Goal: Find specific page/section: Find specific page/section

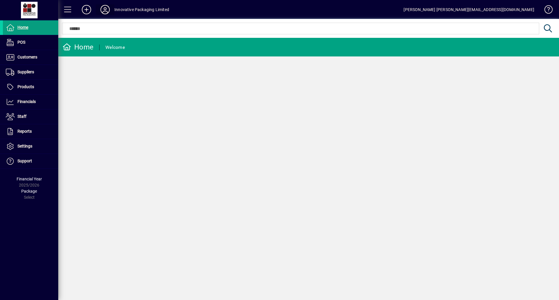
click at [108, 10] on icon at bounding box center [105, 9] width 12 height 9
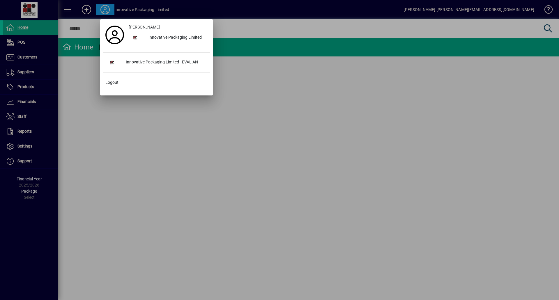
click at [108, 10] on div at bounding box center [279, 150] width 559 height 300
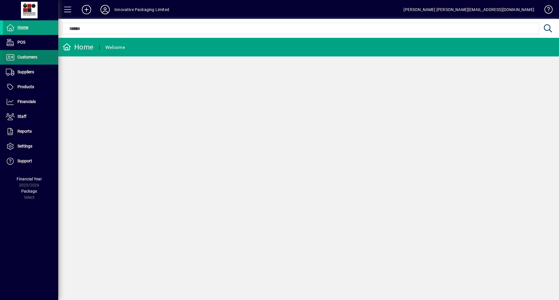
click at [29, 58] on span "Customers" at bounding box center [27, 57] width 20 height 5
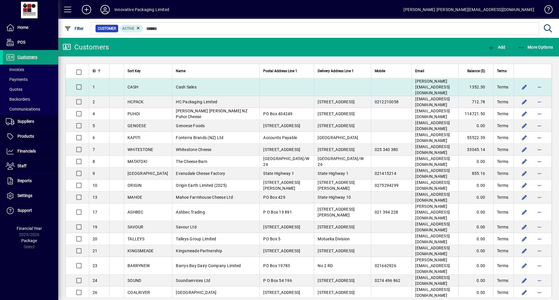
click at [176, 85] on span "Cash Sales" at bounding box center [186, 87] width 21 height 5
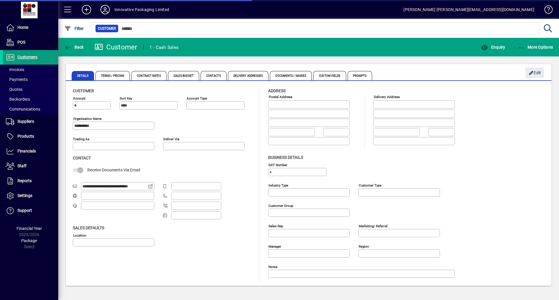
type input "**********"
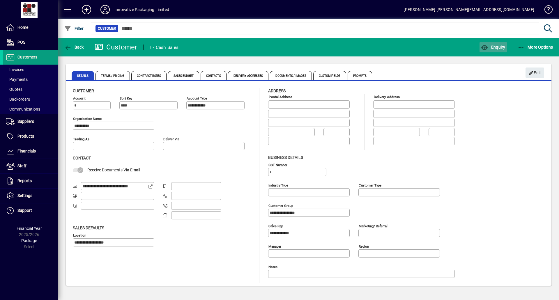
click at [497, 44] on span "button" at bounding box center [492, 47] width 27 height 14
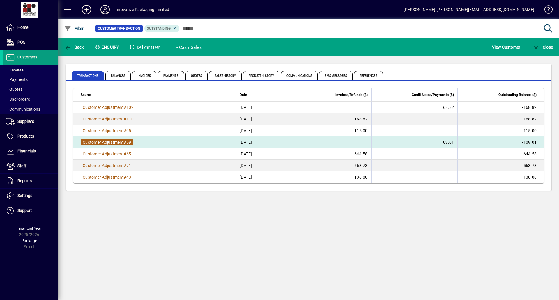
click at [120, 141] on span "Customer Adjustment" at bounding box center [103, 142] width 41 height 5
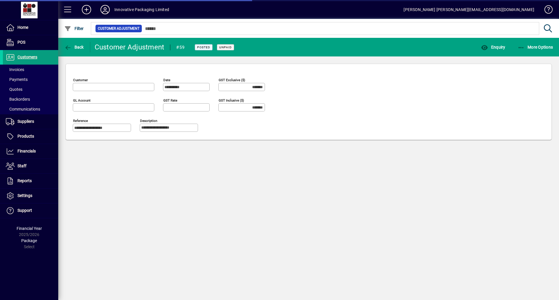
type input "******"
type input "**********"
click at [78, 46] on span "Back" at bounding box center [73, 47] width 19 height 5
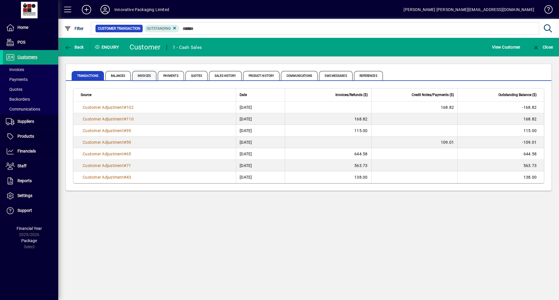
click at [143, 74] on span "Invoices" at bounding box center [144, 75] width 24 height 9
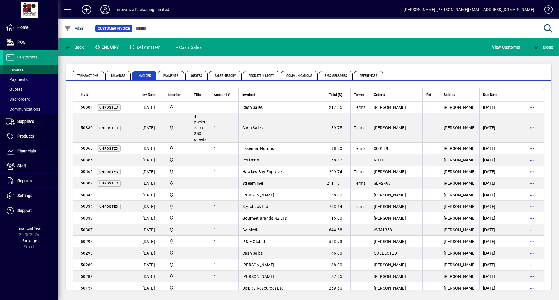
click at [18, 71] on span "Invoices" at bounding box center [15, 69] width 18 height 5
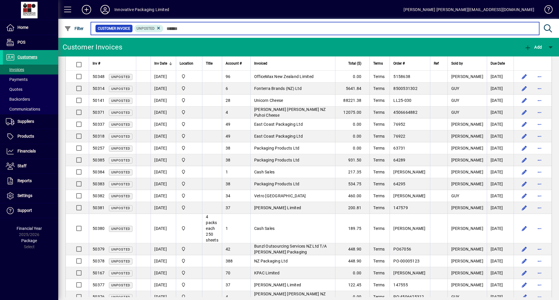
scroll to position [104, 0]
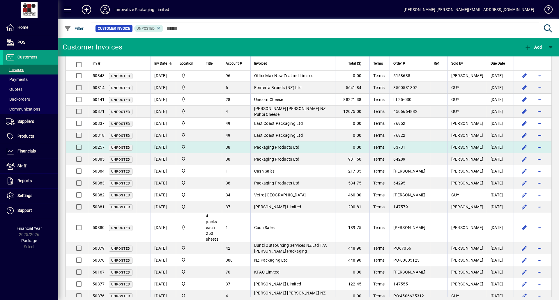
click at [288, 146] on span "Packaging Products Ltd" at bounding box center [276, 147] width 45 height 5
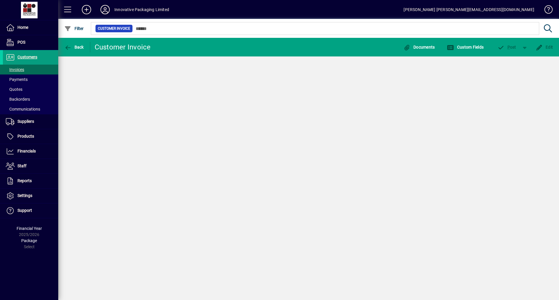
click at [288, 146] on div "Back Customer Invoice Documents Custom Fields P ost Edit" at bounding box center [308, 169] width 500 height 262
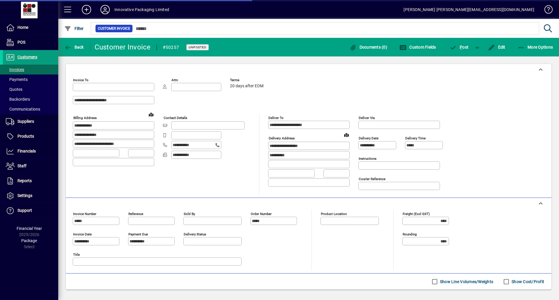
type input "**********"
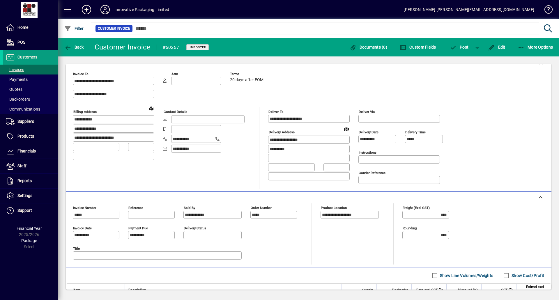
scroll to position [58, 0]
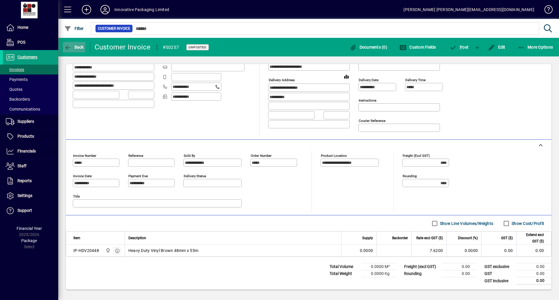
click at [76, 48] on span "Back" at bounding box center [73, 47] width 19 height 5
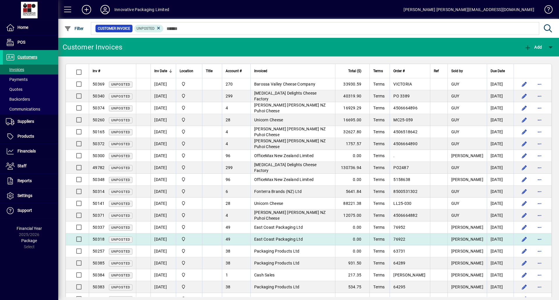
click at [279, 237] on span "East Coast Packaging Ltd" at bounding box center [278, 239] width 49 height 5
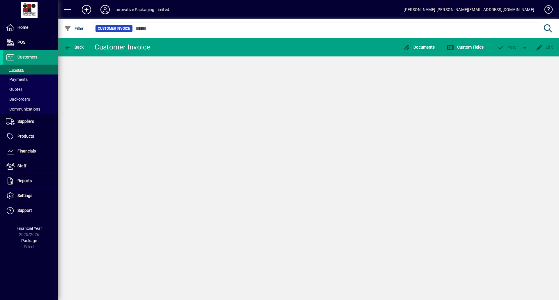
click at [279, 237] on div "Back Customer Invoice Documents Custom Fields P ost Edit" at bounding box center [308, 169] width 500 height 262
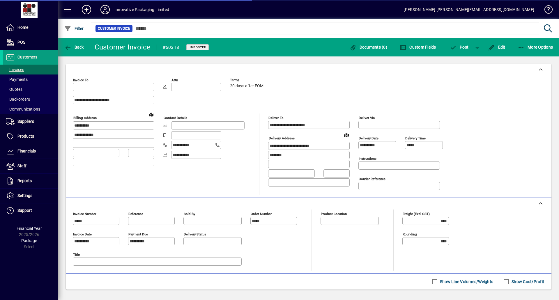
type input "**********"
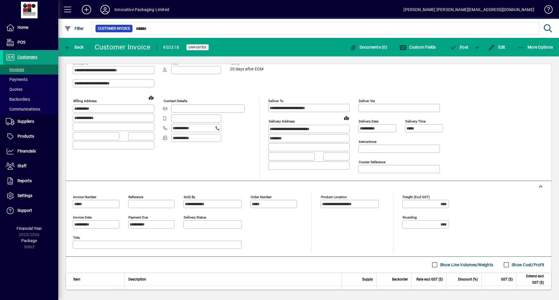
scroll to position [58, 0]
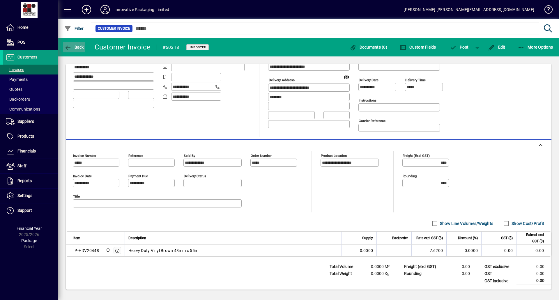
click at [71, 46] on icon "button" at bounding box center [67, 48] width 7 height 6
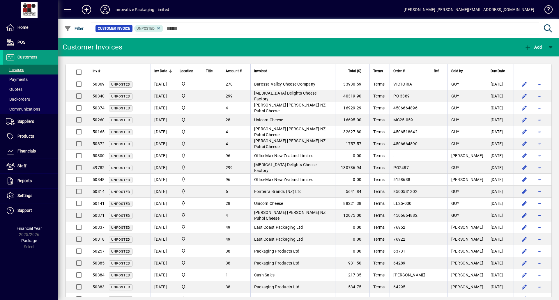
click at [286, 107] on span "[PERSON_NAME] [PERSON_NAME] NZ Puhoi Cheese" at bounding box center [290, 108] width 72 height 10
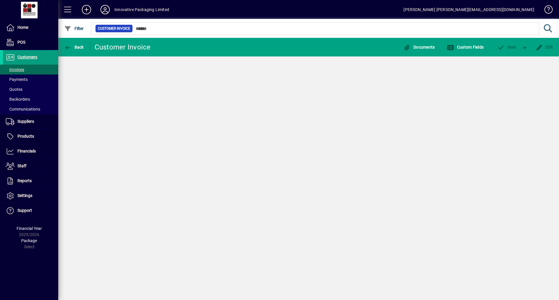
click at [286, 106] on div "Back Customer Invoice Documents Custom Fields P ost Edit" at bounding box center [308, 169] width 500 height 262
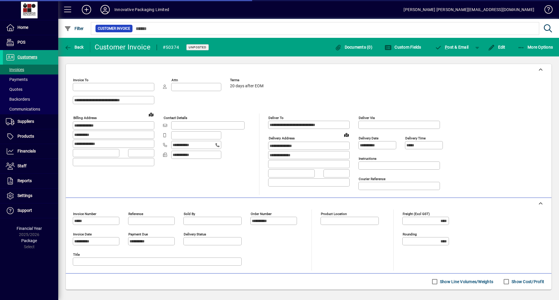
type input "**********"
type input "*********"
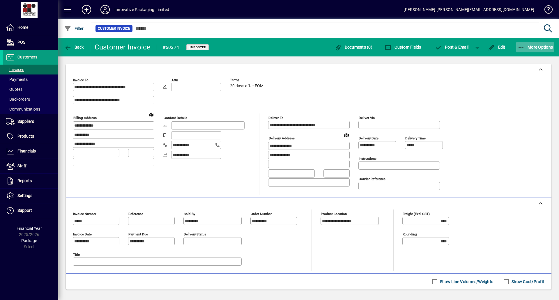
click at [534, 45] on span "More Options" at bounding box center [534, 47] width 35 height 5
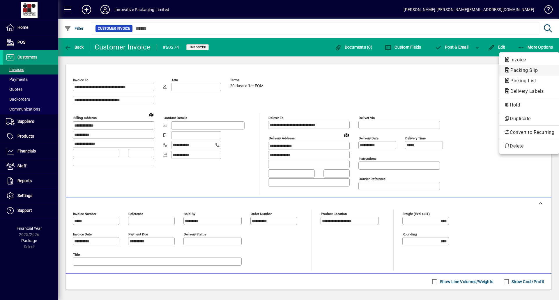
click at [518, 70] on span "Packing Slip" at bounding box center [522, 70] width 37 height 6
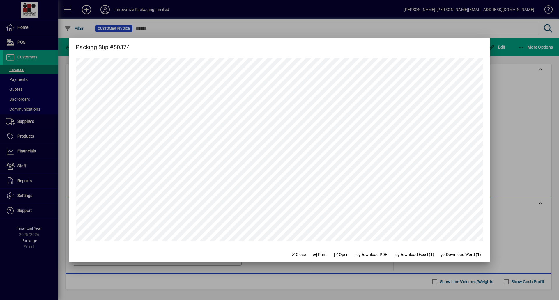
click at [507, 24] on div at bounding box center [279, 150] width 559 height 300
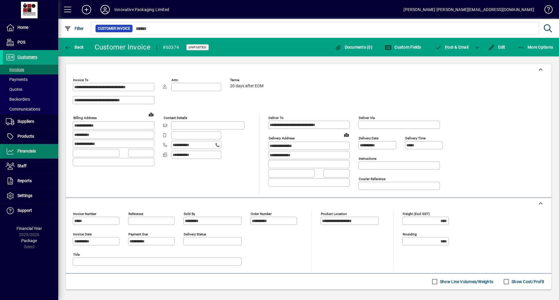
click at [26, 151] on span "Financials" at bounding box center [26, 151] width 18 height 5
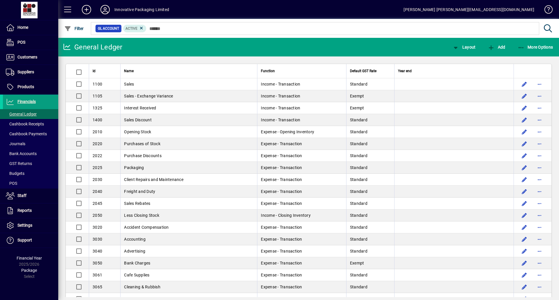
drag, startPoint x: 32, startPoint y: 10, endPoint x: 213, endPoint y: 9, distance: 181.2
click at [214, 9] on mat-toolbar-row "Innovative Packaging Limited [PERSON_NAME] [PERSON_NAME][EMAIL_ADDRESS][DOMAIN_…" at bounding box center [308, 9] width 500 height 19
click at [20, 27] on span "Home" at bounding box center [22, 27] width 11 height 5
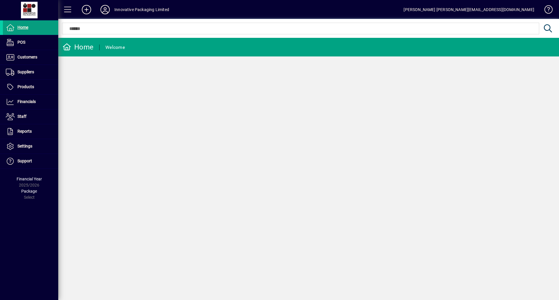
click at [482, 10] on div "[PERSON_NAME] [PERSON_NAME][EMAIL_ADDRESS][DOMAIN_NAME]" at bounding box center [468, 9] width 131 height 9
click at [546, 11] on span at bounding box center [545, 11] width 14 height 14
